Goal: Use online tool/utility: Utilize a website feature to perform a specific function

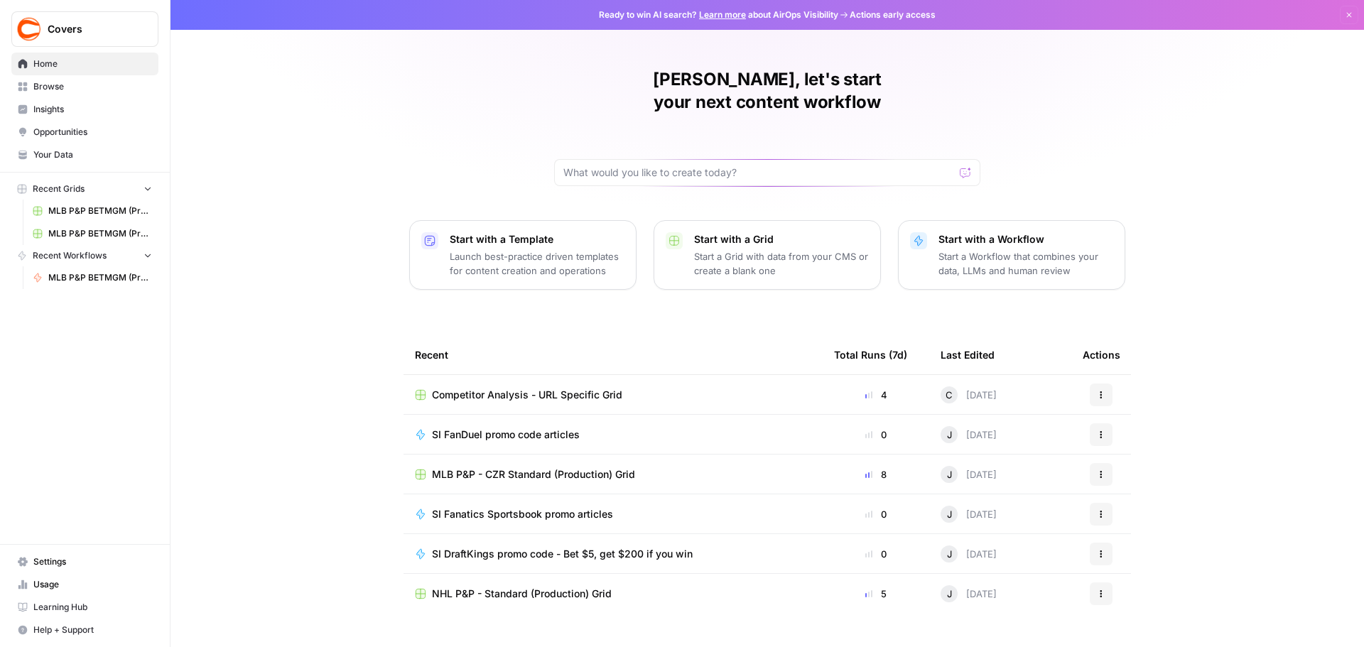
click at [90, 207] on span "MLB P&P BETMGM (Production) Grid" at bounding box center [100, 211] width 104 height 13
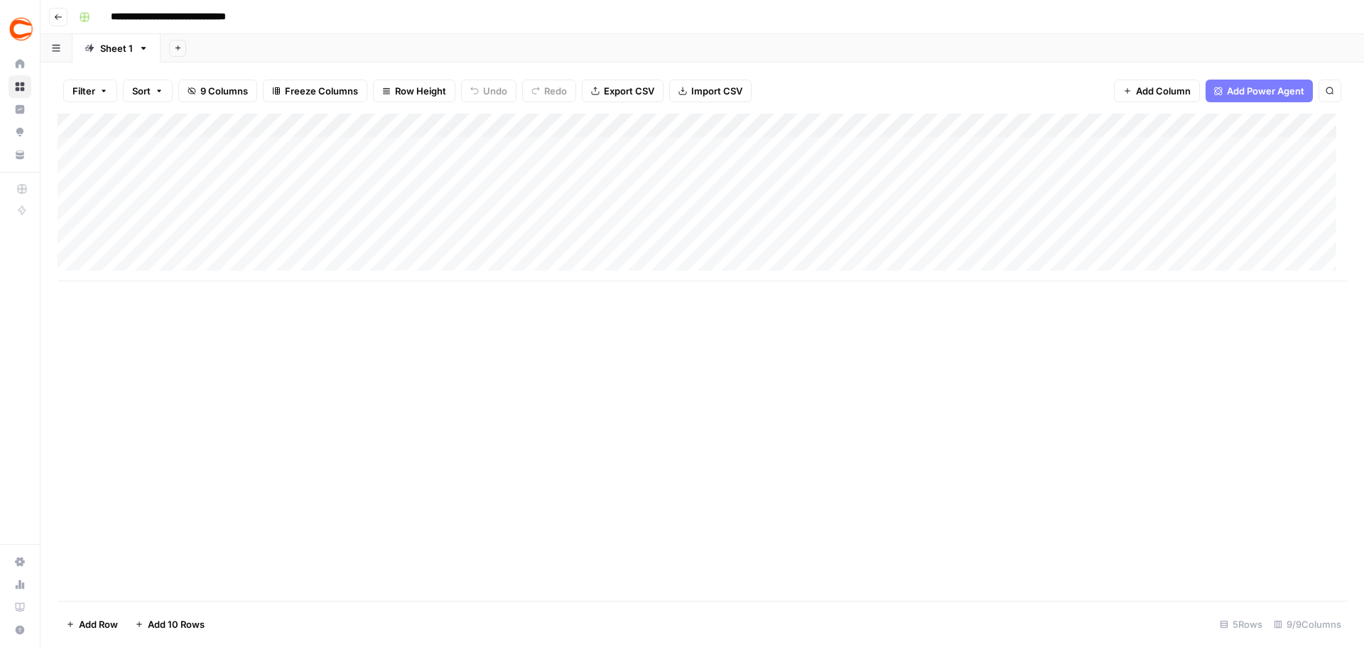
click at [70, 49] on button "button" at bounding box center [57, 48] width 32 height 28
click at [676, 46] on div "Add Sheet" at bounding box center [763, 48] width 1204 height 28
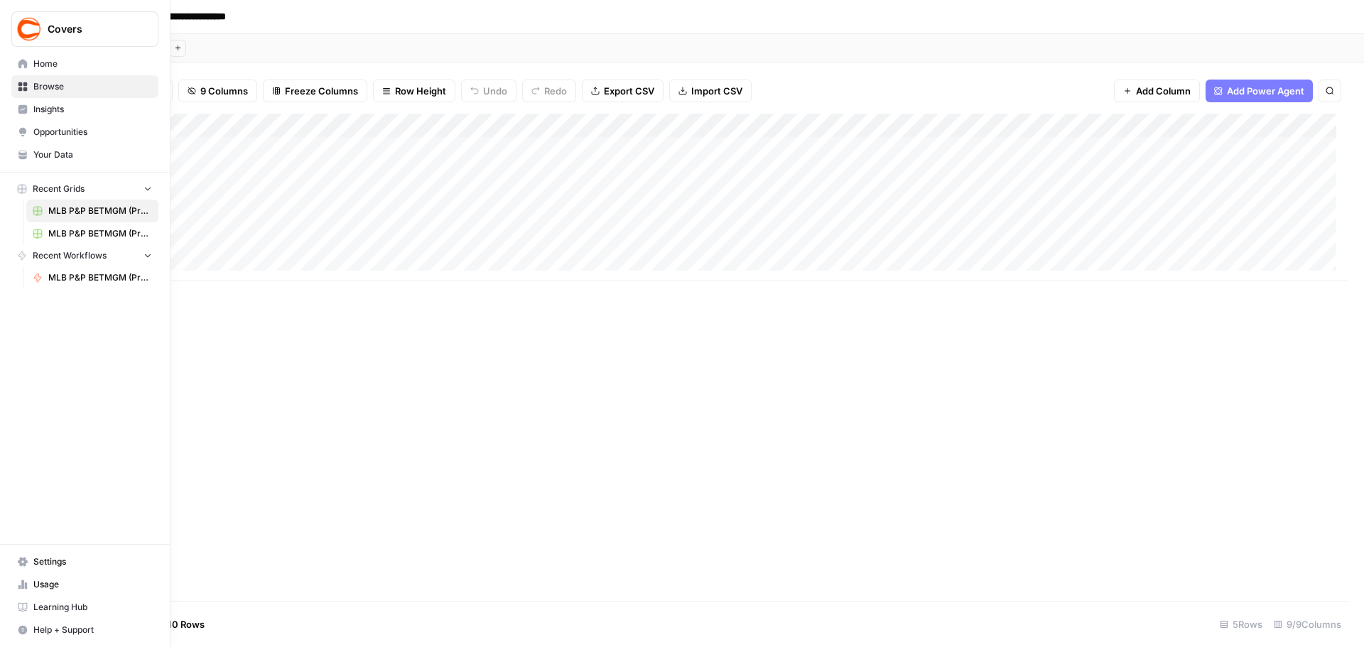
click at [66, 55] on link "Home" at bounding box center [84, 64] width 147 height 23
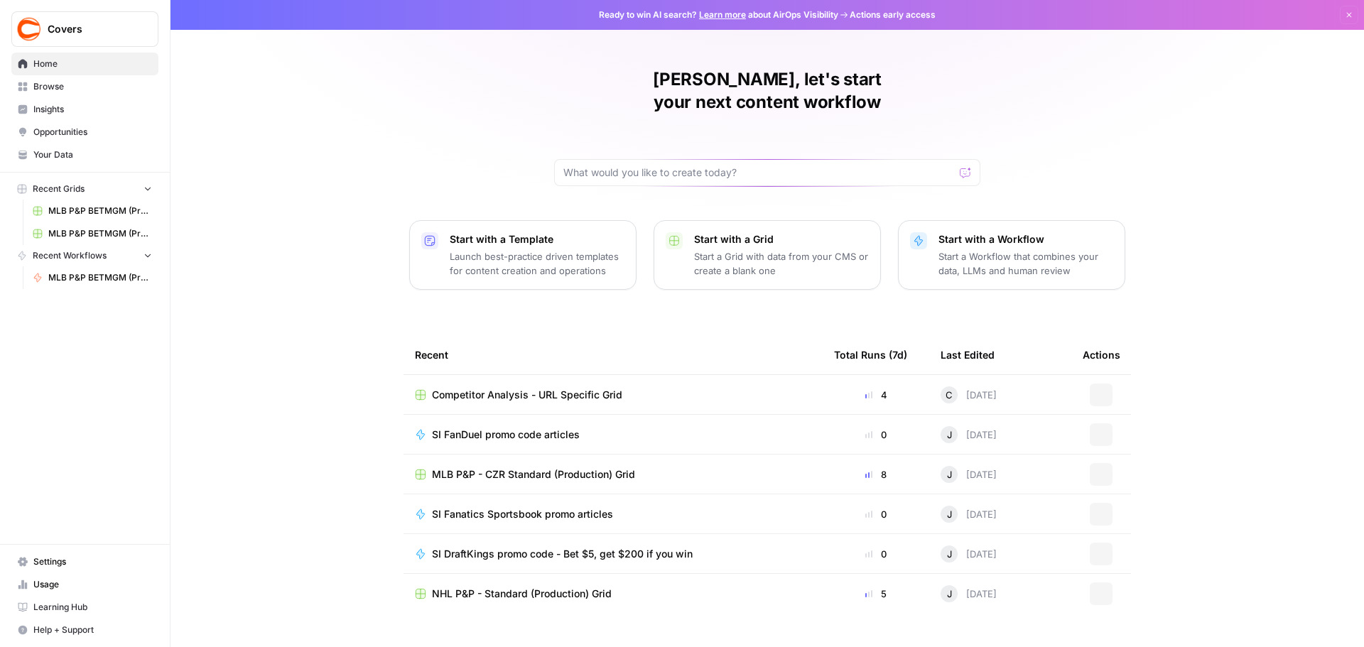
scroll to position [6, 0]
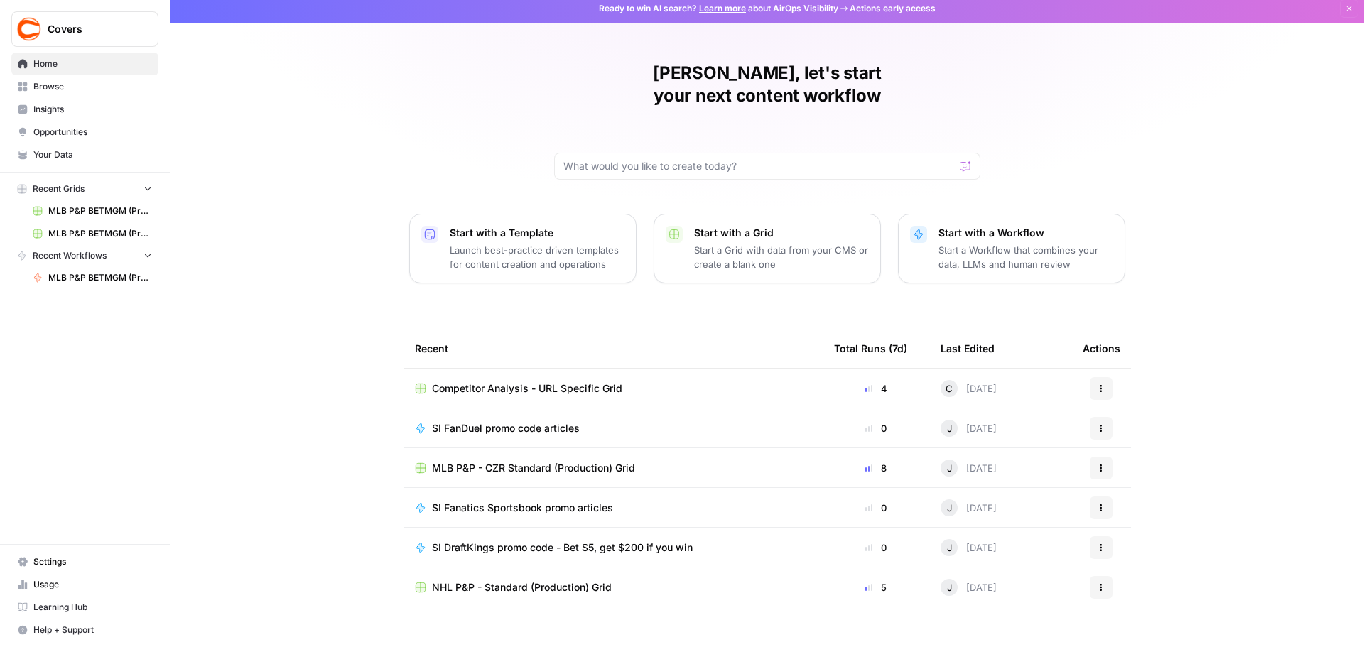
click at [605, 461] on span "MLB P&P - CZR Standard (Production) Grid" at bounding box center [533, 468] width 203 height 14
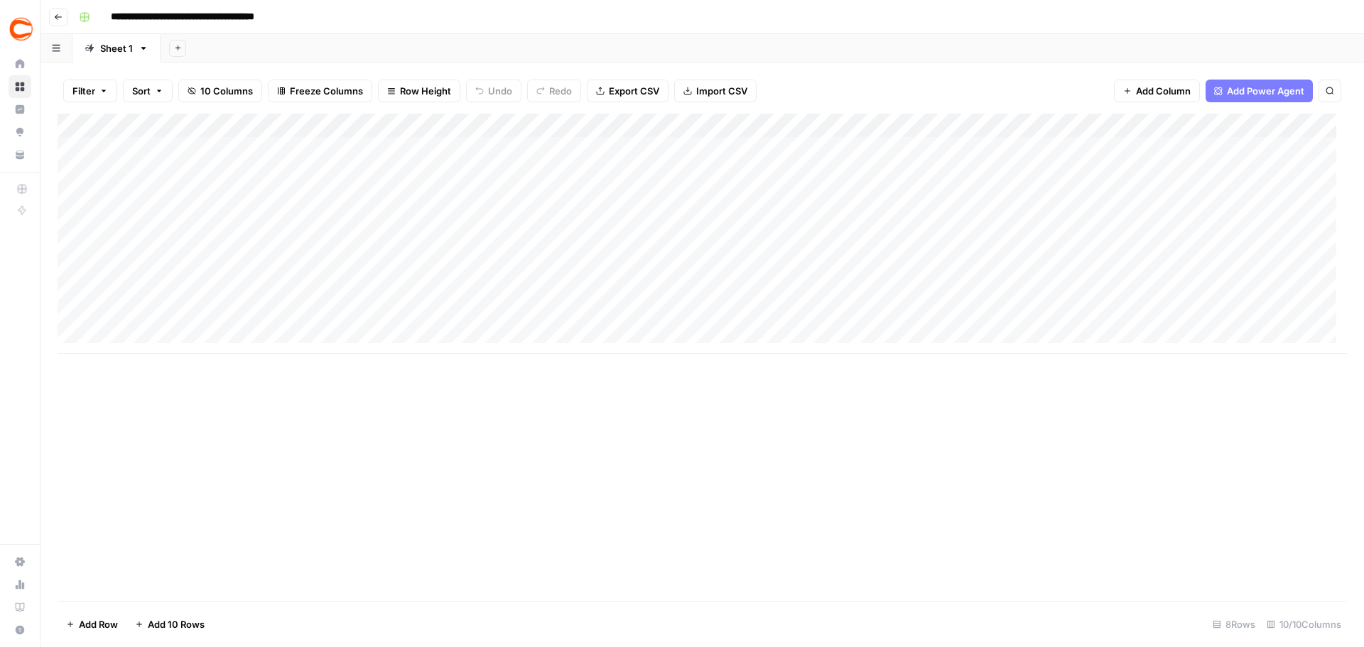
click at [59, 21] on icon "button" at bounding box center [58, 17] width 9 height 9
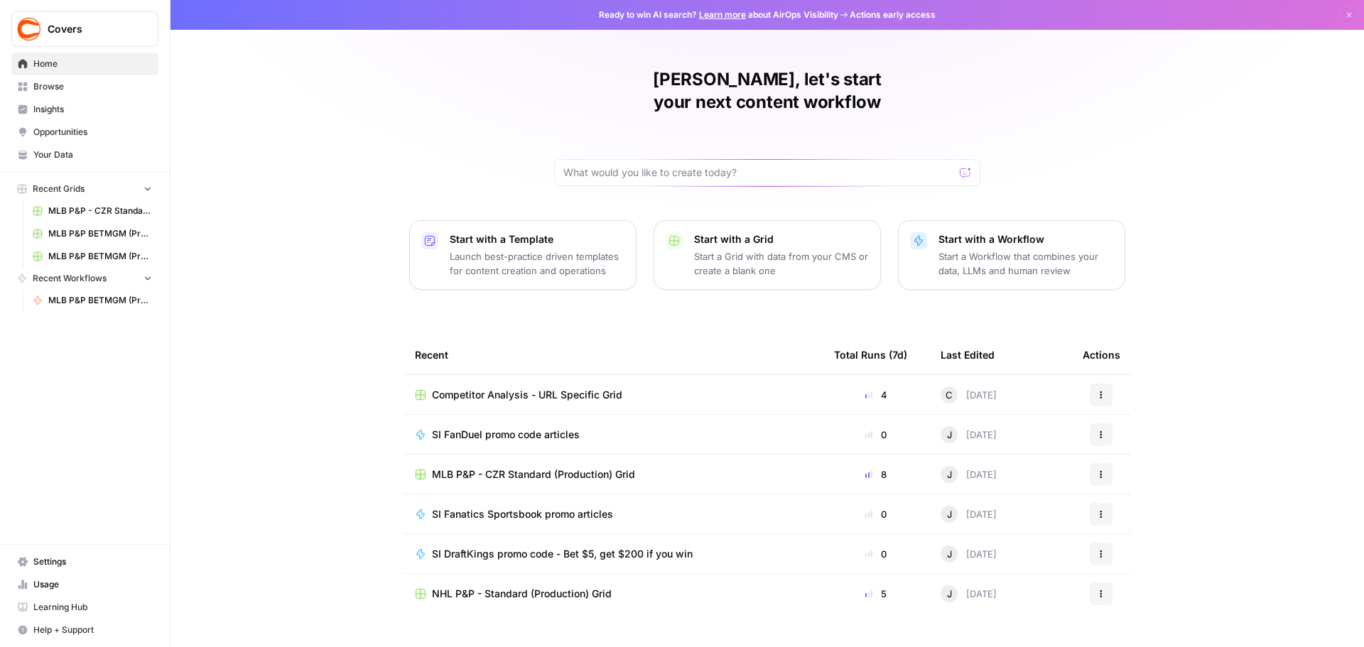
click at [1101, 463] on button "Actions" at bounding box center [1101, 474] width 23 height 23
click at [1271, 386] on div "[PERSON_NAME], let's start your next content workflow Start with a Template Lau…" at bounding box center [768, 338] width 1194 height 677
click at [72, 90] on span "Browse" at bounding box center [92, 86] width 119 height 13
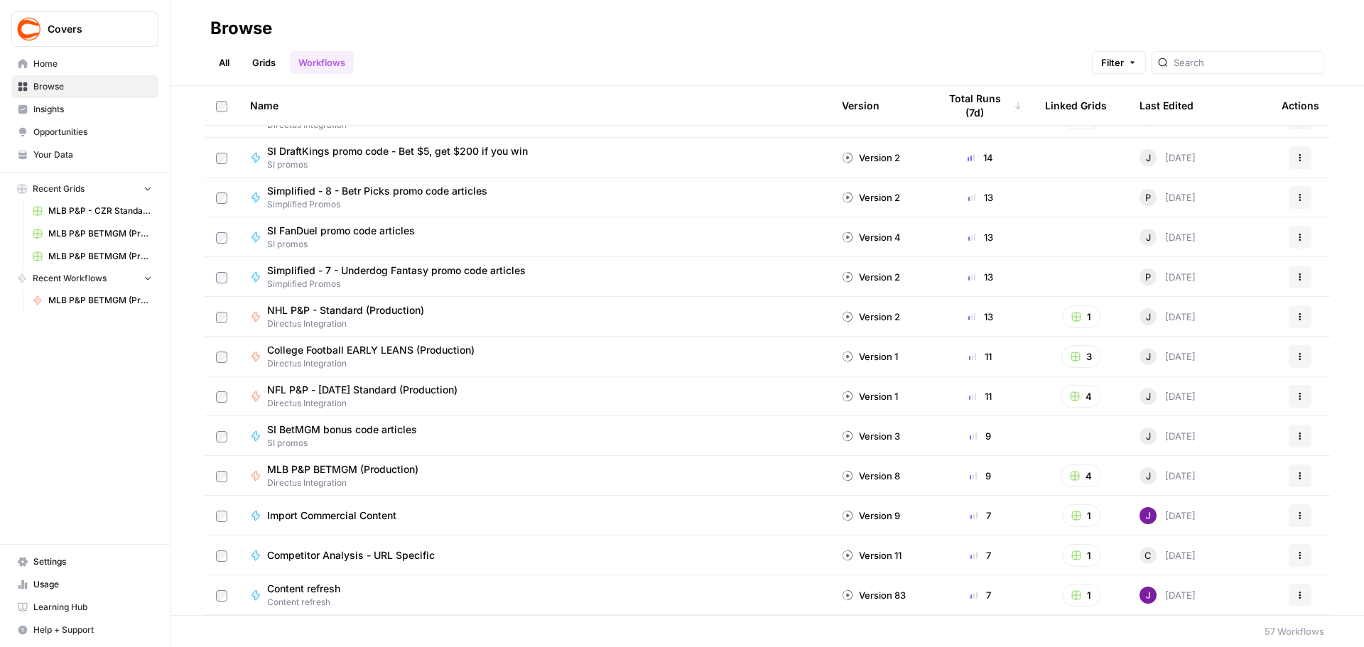
scroll to position [426, 0]
click at [533, 470] on div "MLB P&P BETMGM (Production) Directus Integration" at bounding box center [534, 475] width 569 height 27
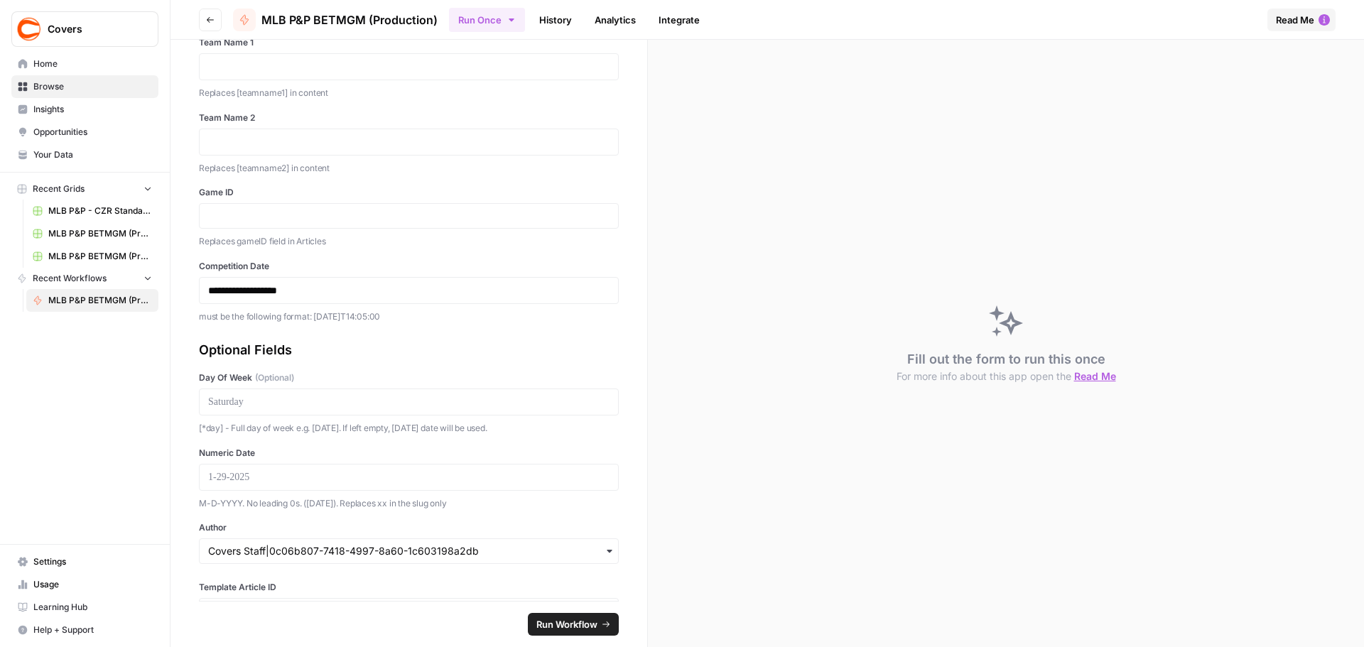
scroll to position [123, 0]
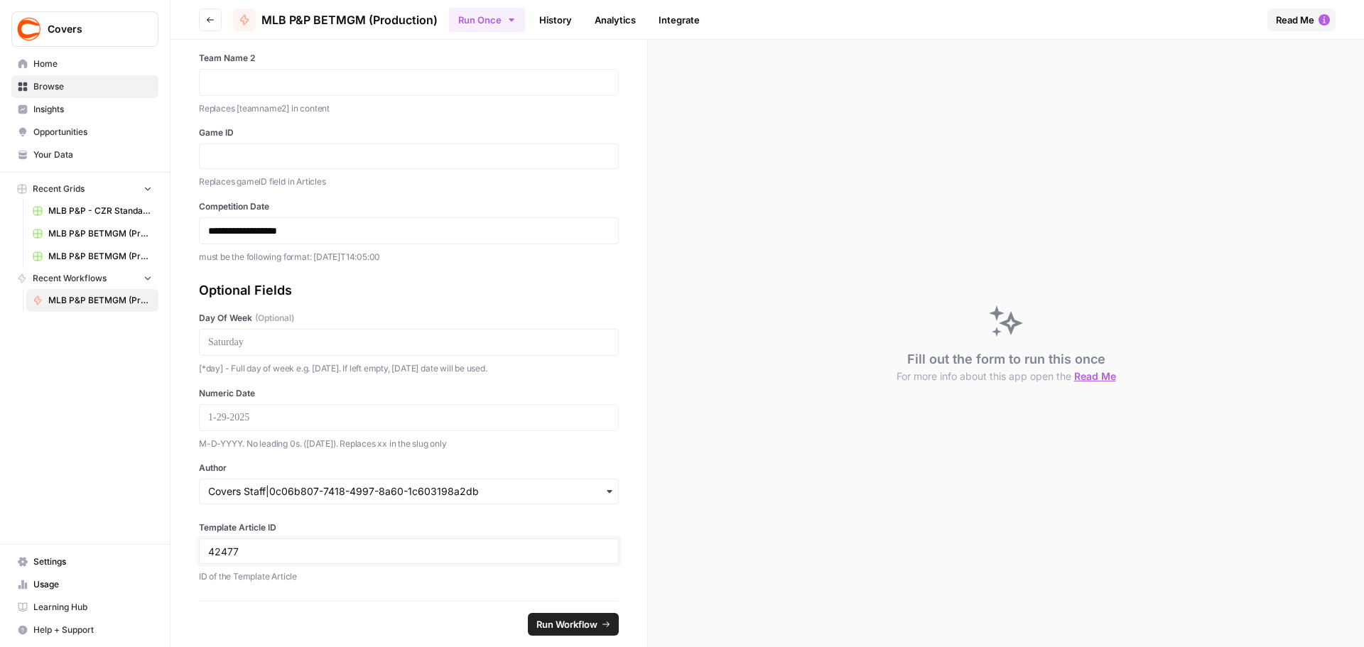
drag, startPoint x: 271, startPoint y: 551, endPoint x: 162, endPoint y: 542, distance: 109.1
click at [162, 542] on div "**********" at bounding box center [682, 323] width 1364 height 647
click at [311, 558] on div "42477" at bounding box center [409, 552] width 420 height 26
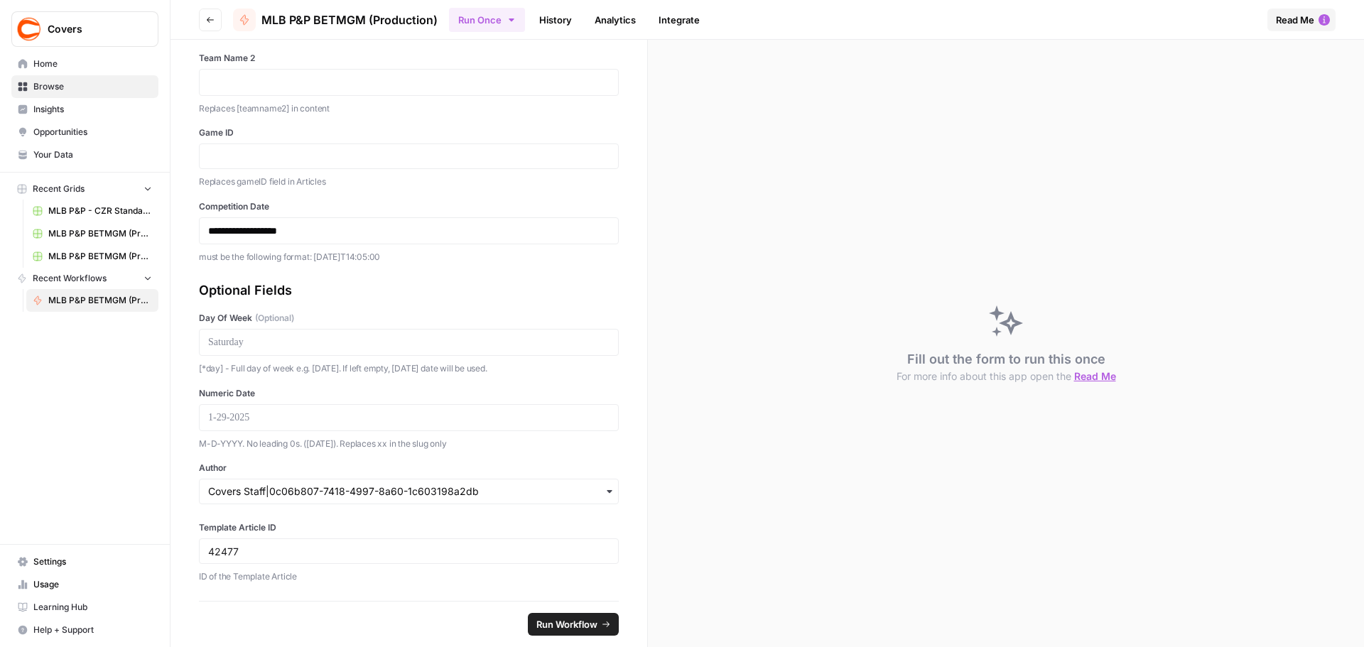
click at [311, 558] on div "42477" at bounding box center [409, 552] width 420 height 26
click at [242, 556] on input "42477" at bounding box center [408, 551] width 401 height 13
click at [222, 555] on input "42477" at bounding box center [408, 551] width 401 height 13
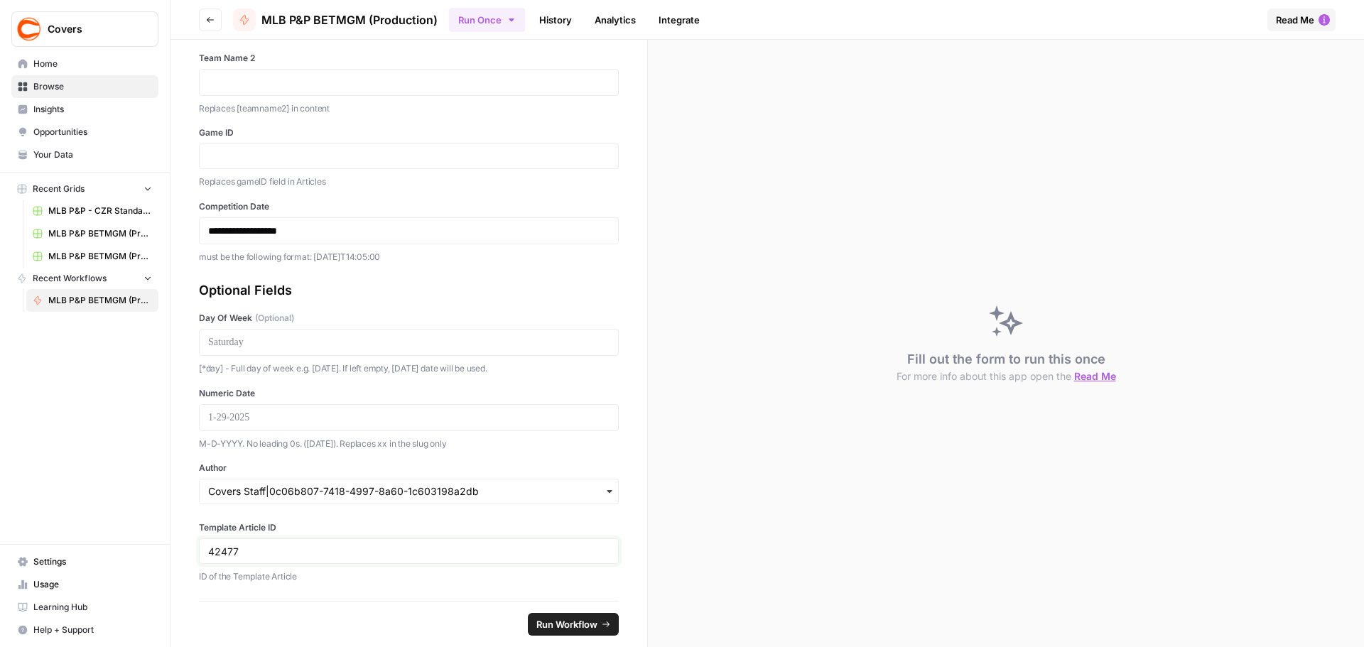
click at [222, 555] on input "42477" at bounding box center [408, 551] width 401 height 13
click at [213, 27] on button "Go back" at bounding box center [210, 20] width 23 height 23
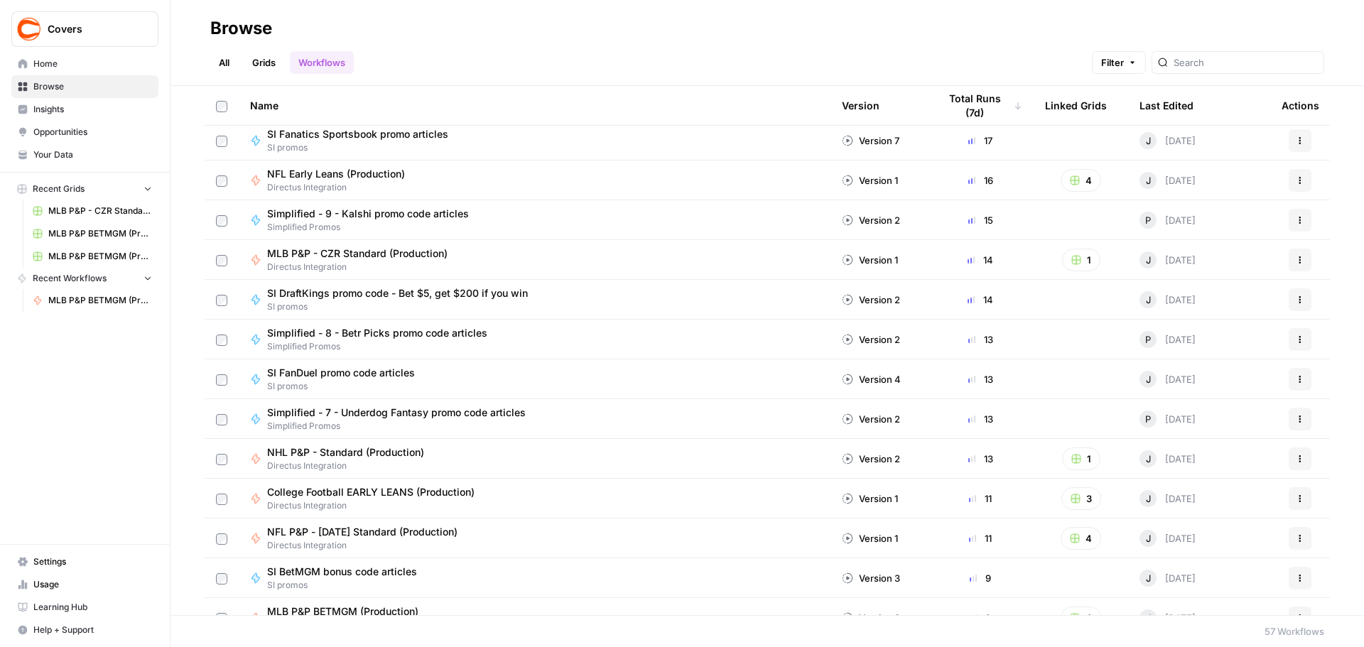
scroll to position [284, 0]
click at [380, 458] on span "NHL P&P - Standard (Production)" at bounding box center [345, 452] width 157 height 14
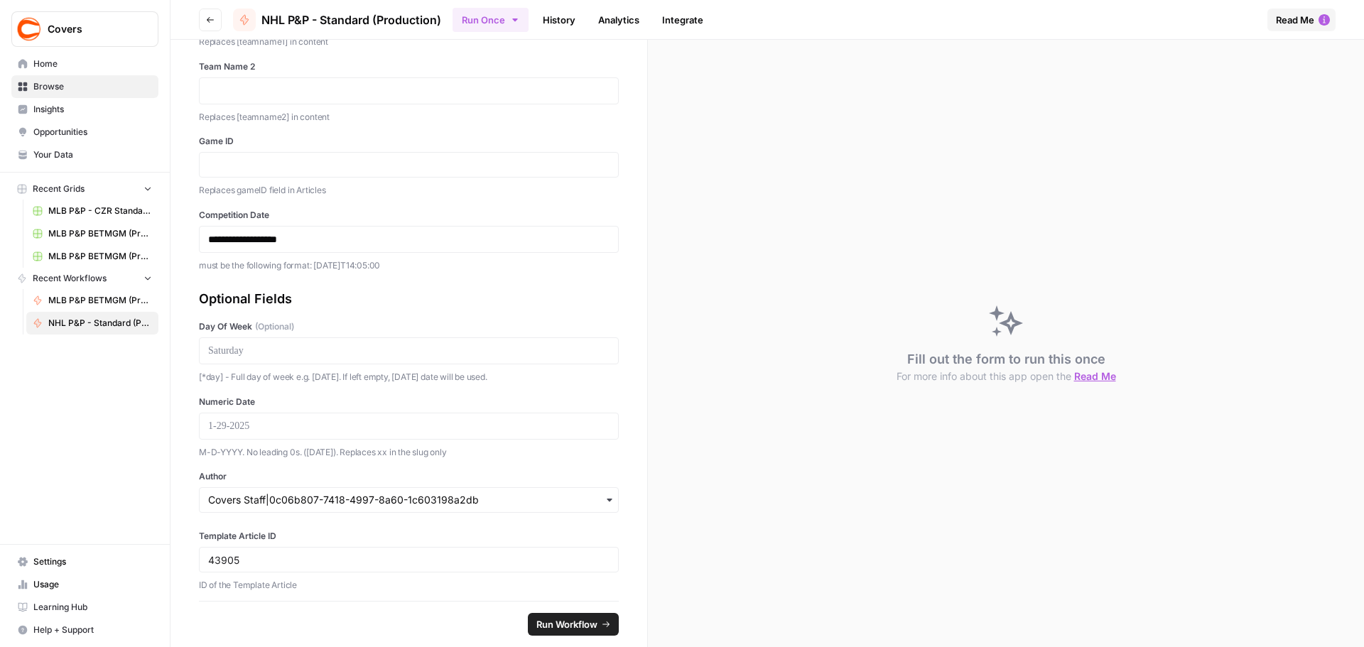
scroll to position [123, 0]
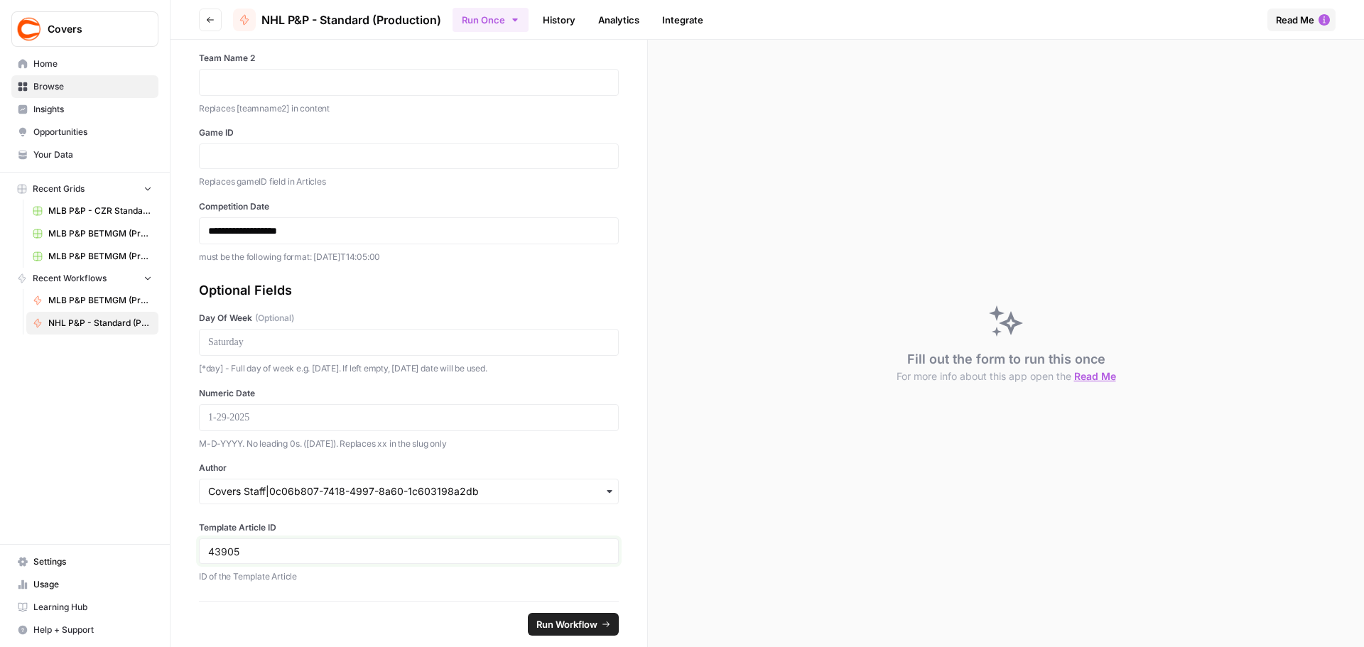
drag, startPoint x: 333, startPoint y: 552, endPoint x: 153, endPoint y: 544, distance: 179.2
click at [153, 545] on div "**********" at bounding box center [682, 323] width 1364 height 647
